Goal: Task Accomplishment & Management: Complete application form

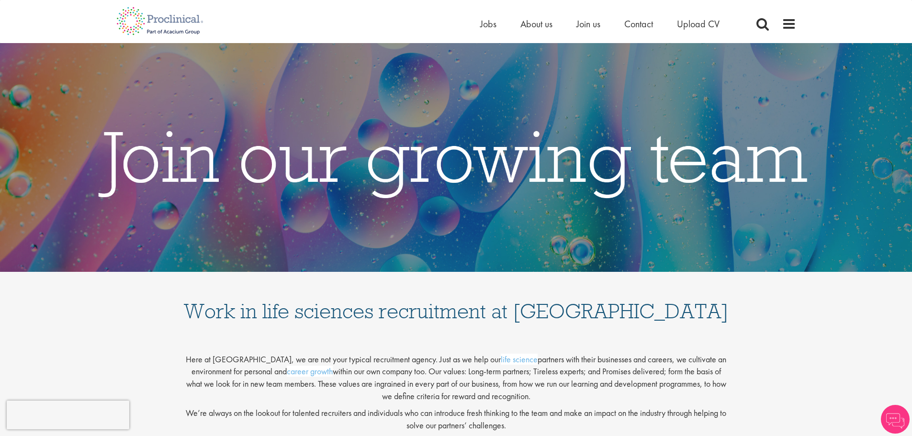
click at [485, 34] on div "Home Jobs About us Join us Contact Upload CV" at bounding box center [611, 26] width 263 height 19
click at [484, 29] on span "Jobs" at bounding box center [488, 24] width 16 height 12
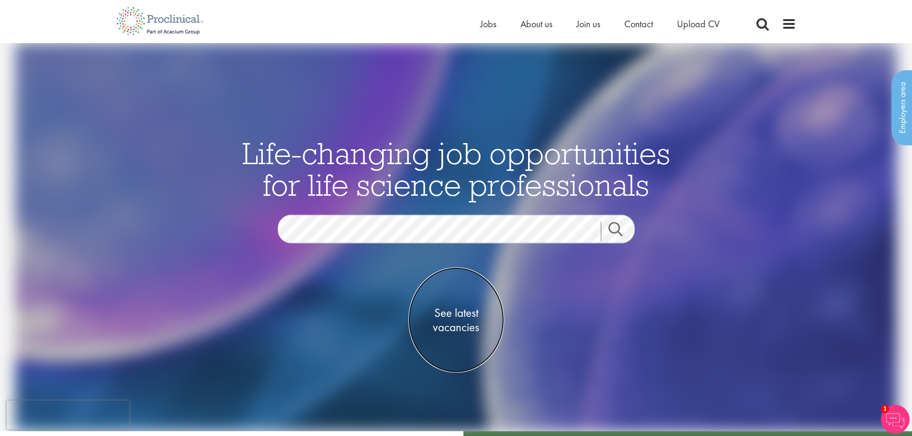
click at [449, 311] on span "See latest vacancies" at bounding box center [457, 320] width 96 height 29
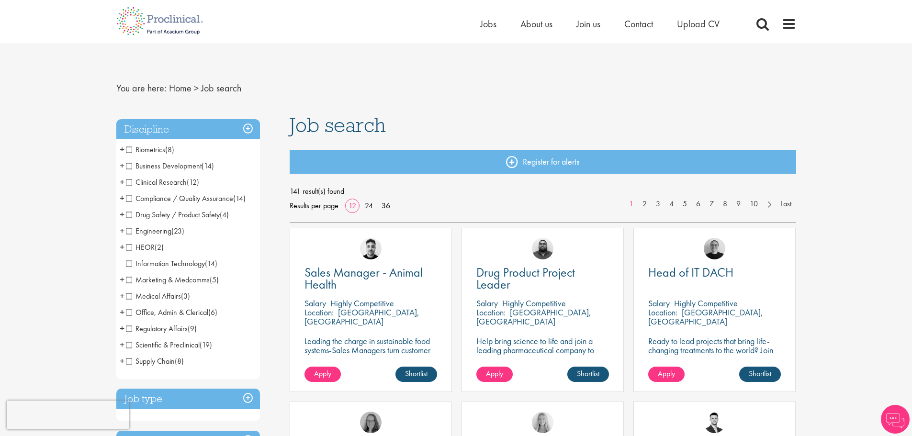
click at [191, 137] on h3 "Discipline" at bounding box center [188, 129] width 144 height 21
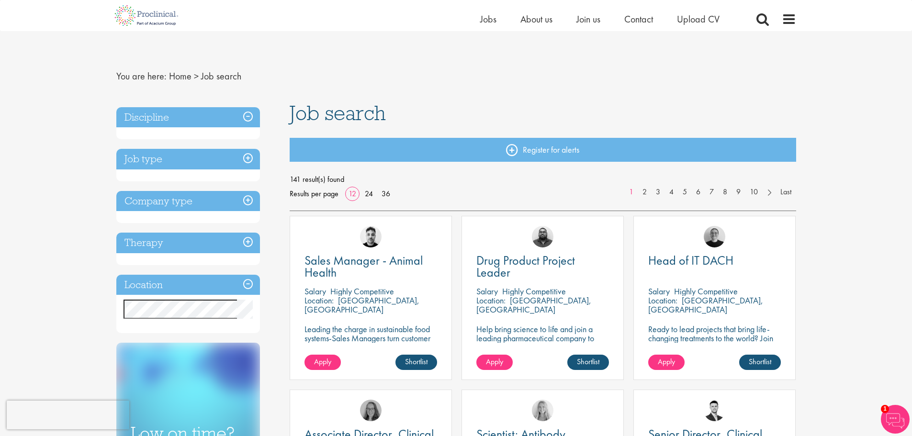
scroll to position [48, 0]
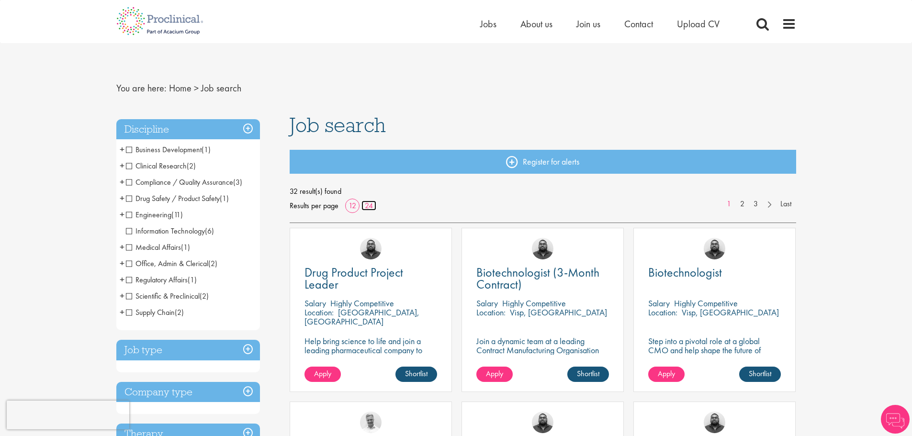
click at [369, 204] on link "24" at bounding box center [369, 206] width 15 height 10
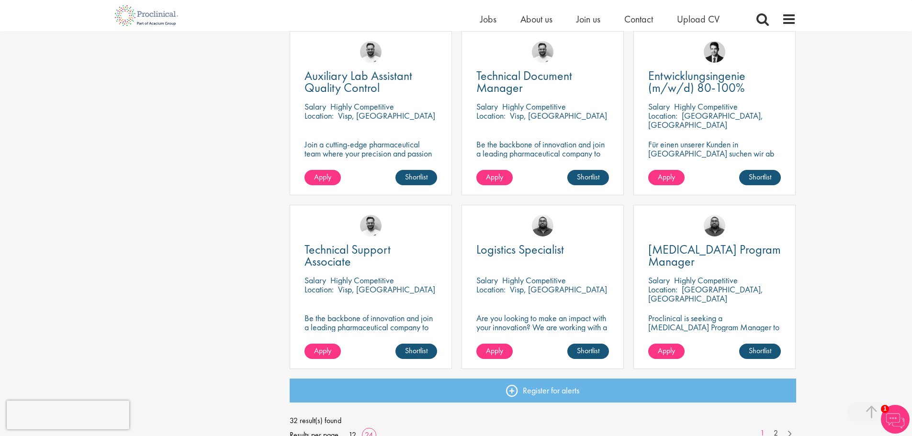
scroll to position [1245, 0]
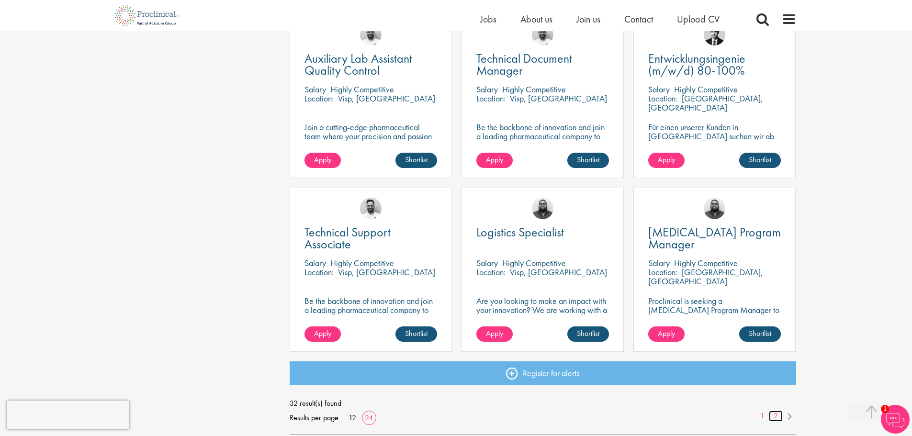
click at [779, 413] on link "2" at bounding box center [776, 416] width 14 height 11
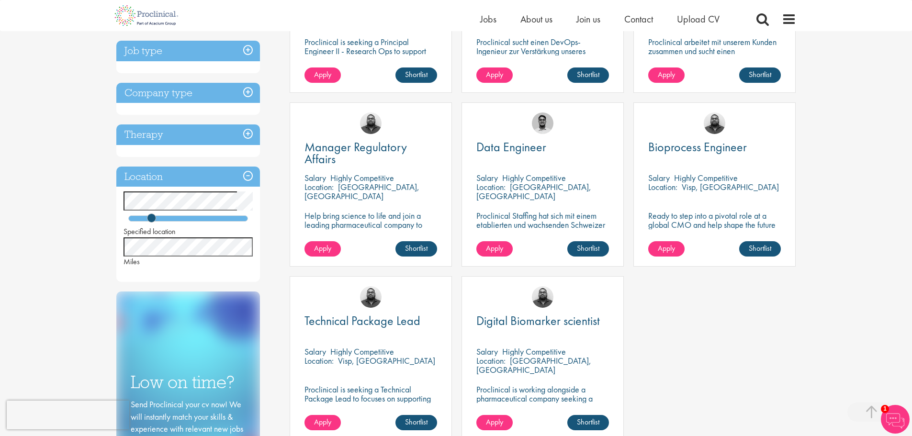
scroll to position [335, 0]
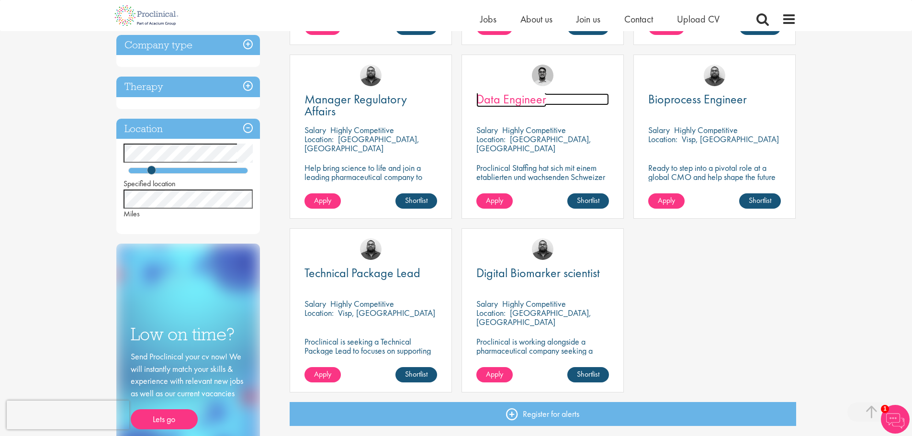
click at [517, 102] on span "Data Engineer" at bounding box center [512, 99] width 70 height 16
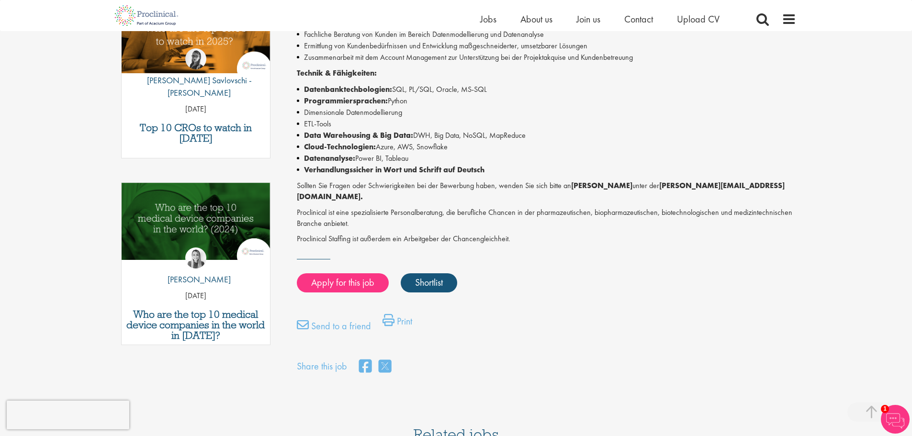
scroll to position [527, 0]
